Goal: Transaction & Acquisition: Purchase product/service

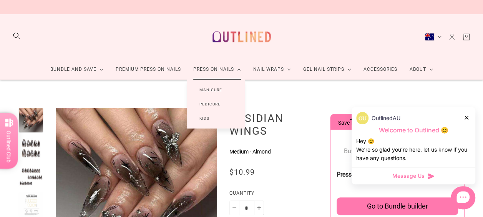
click at [218, 90] on link "Manicure" at bounding box center [210, 90] width 47 height 14
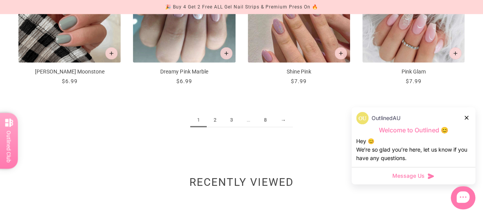
scroll to position [883, 0]
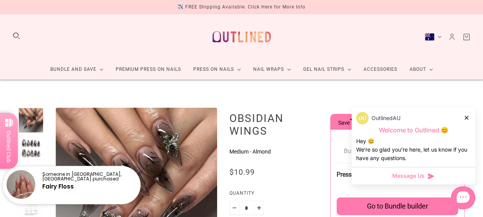
scroll to position [3, 0]
